Goal: Navigation & Orientation: Find specific page/section

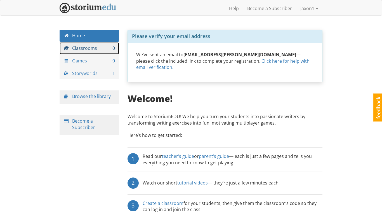
click at [92, 51] on link "Classrooms 0" at bounding box center [90, 48] width 60 height 12
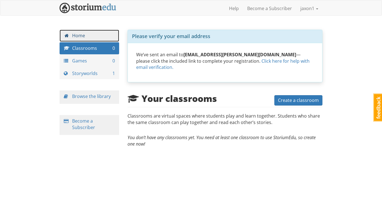
click at [92, 41] on link "Home" at bounding box center [90, 36] width 60 height 12
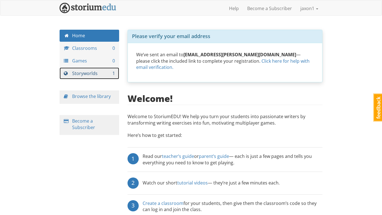
click at [97, 67] on link "Storyworlds 1" at bounding box center [90, 73] width 60 height 12
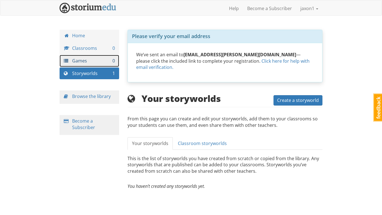
click at [97, 63] on link "Games 0" at bounding box center [90, 61] width 60 height 12
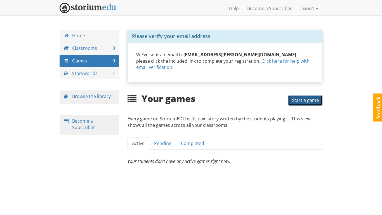
click at [296, 101] on span "Start a game" at bounding box center [305, 100] width 27 height 6
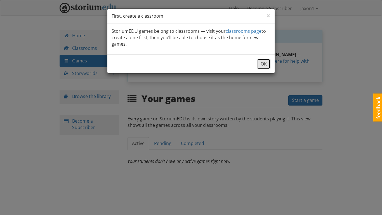
click at [262, 61] on button "OK" at bounding box center [263, 64] width 13 height 10
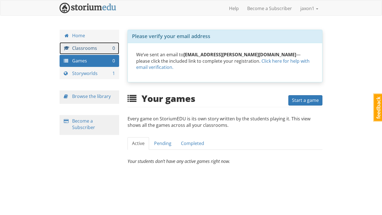
click at [113, 48] on span "0" at bounding box center [113, 48] width 3 height 6
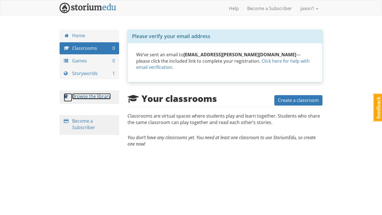
click at [98, 99] on link "Browse the library" at bounding box center [91, 96] width 39 height 6
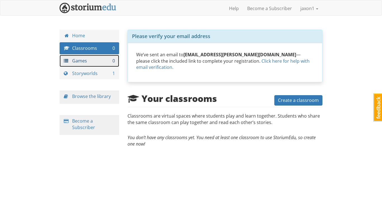
click at [90, 62] on link "Games 0" at bounding box center [90, 61] width 60 height 12
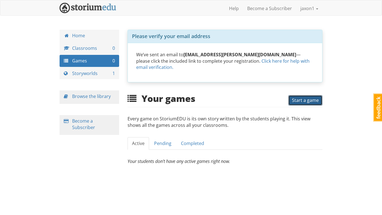
click at [303, 101] on span "Start a game" at bounding box center [305, 100] width 27 height 6
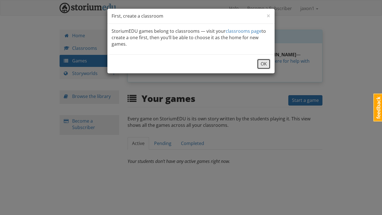
click at [267, 63] on button "OK" at bounding box center [263, 64] width 13 height 10
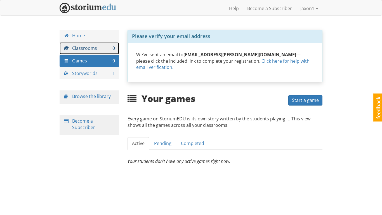
click at [108, 47] on link "Classrooms 0" at bounding box center [90, 48] width 60 height 12
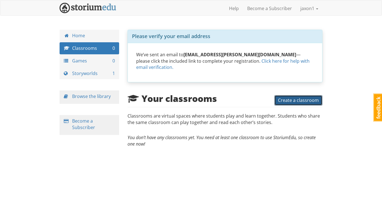
click at [287, 102] on span "Create a classroom" at bounding box center [298, 100] width 41 height 6
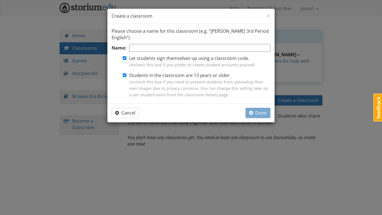
click at [224, 51] on input "Name:" at bounding box center [199, 48] width 141 height 8
click at [269, 14] on span "×" at bounding box center [268, 15] width 4 height 9
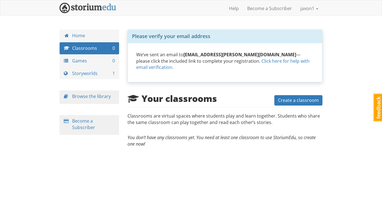
click at [87, 89] on div "Home Classrooms 0 Games 0 Storyworlds 1 Browse the library Become a Subscriber" at bounding box center [89, 88] width 68 height 116
click at [90, 75] on link "Storyworlds 1" at bounding box center [90, 73] width 60 height 12
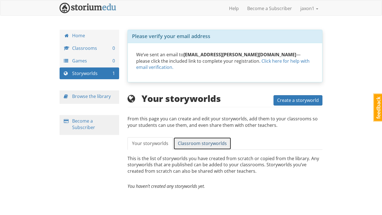
click at [218, 140] on span "Classroom storyworlds" at bounding box center [202, 143] width 49 height 6
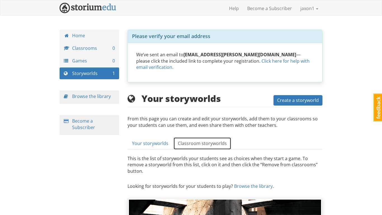
scroll to position [77, 0]
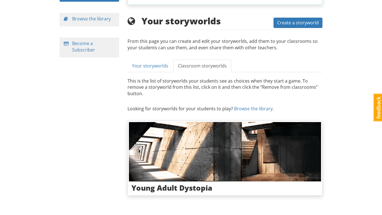
click at [291, 14] on div "Please verify your email address We’ve sent an email to [EMAIL_ADDRESS][PERSON_…" at bounding box center [224, 78] width 203 height 252
click at [290, 17] on div "Your storyworlds Create a storyworld" at bounding box center [224, 22] width 195 height 12
click at [288, 20] on span "Create a storyworld" at bounding box center [298, 23] width 42 height 6
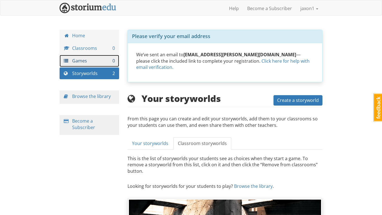
click at [88, 56] on link "Games 0" at bounding box center [90, 61] width 60 height 12
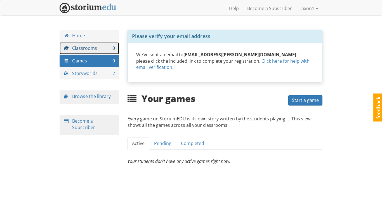
click at [106, 51] on link "Classrooms 0" at bounding box center [90, 48] width 60 height 12
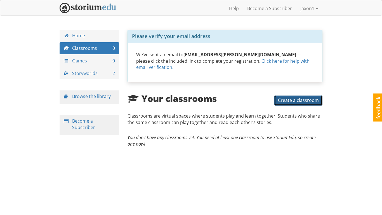
click at [291, 99] on span "Create a classroom" at bounding box center [298, 100] width 41 height 6
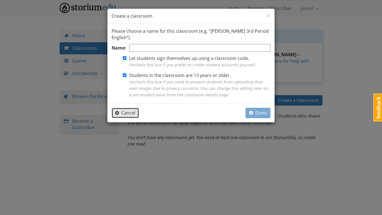
click at [115, 116] on button "Cancel" at bounding box center [125, 113] width 27 height 10
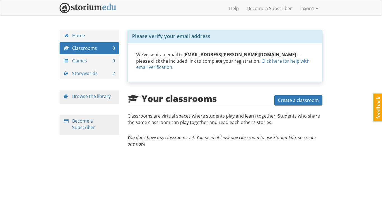
click at [143, 34] on span "Please verify your email address" at bounding box center [171, 36] width 78 height 7
click at [92, 76] on link "Storyworlds 2" at bounding box center [90, 73] width 60 height 12
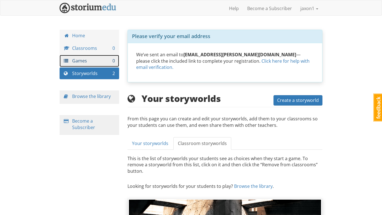
click at [91, 59] on link "Games 0" at bounding box center [90, 61] width 60 height 12
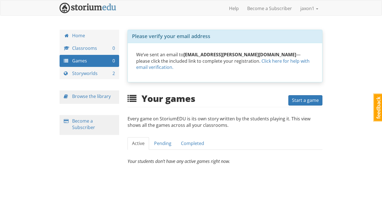
click at [300, 107] on div "Your games Start a game Every game on StoriumEDU is its own story written by th…" at bounding box center [224, 128] width 195 height 71
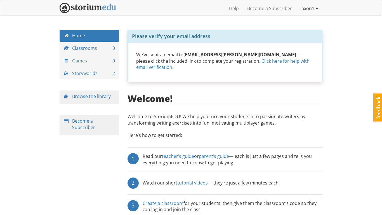
click at [310, 8] on link "jaxon1" at bounding box center [309, 8] width 26 height 14
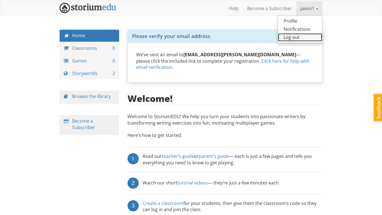
click at [298, 39] on link "Log out" at bounding box center [300, 37] width 44 height 8
